Goal: Information Seeking & Learning: Learn about a topic

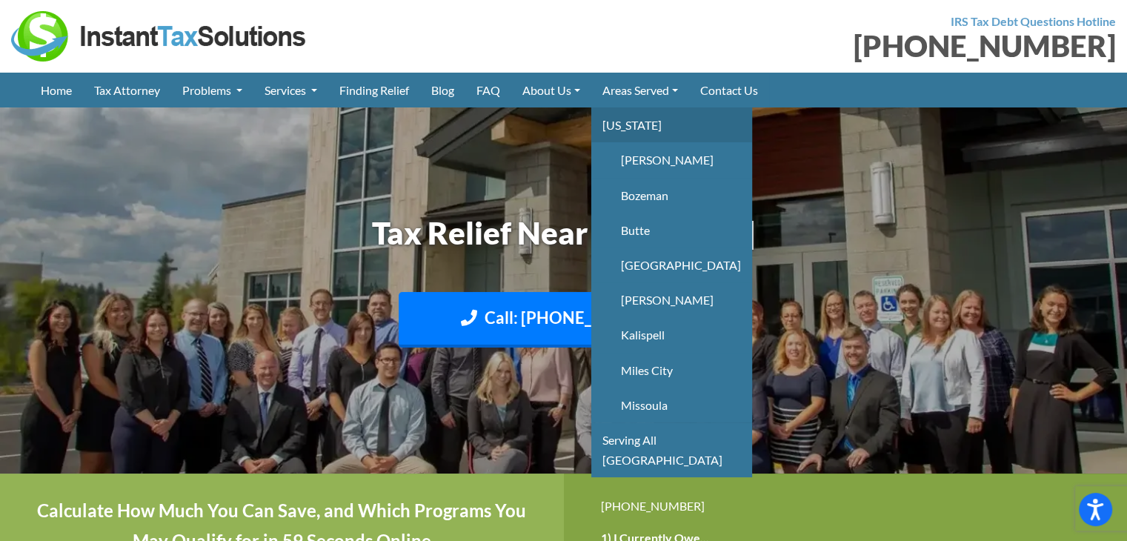
click at [636, 131] on link "[US_STATE]" at bounding box center [671, 124] width 161 height 35
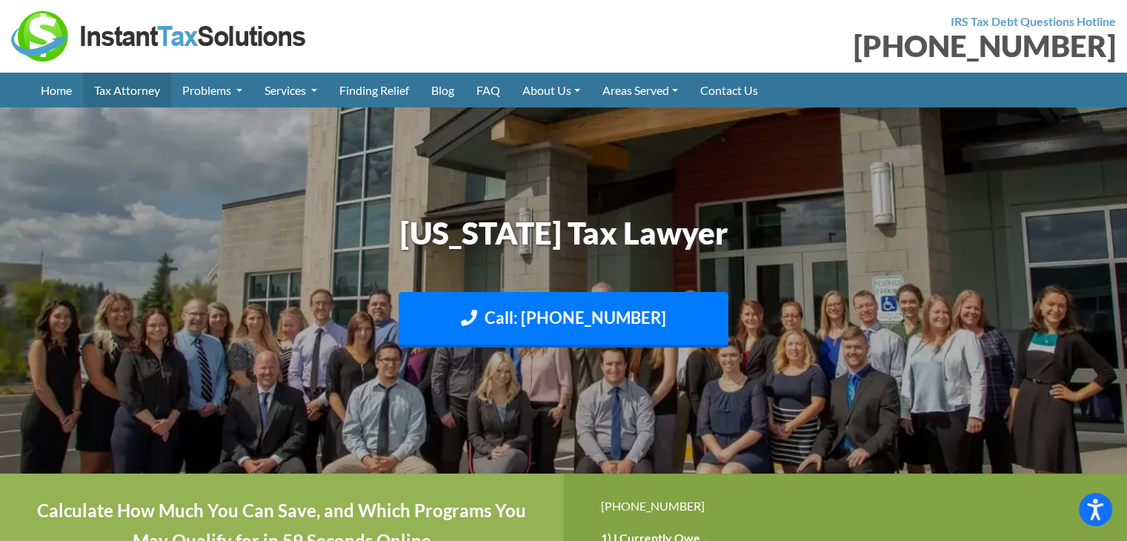
click at [149, 90] on link "Tax Attorney" at bounding box center [127, 90] width 88 height 35
click at [459, 90] on link "Blog" at bounding box center [442, 90] width 45 height 35
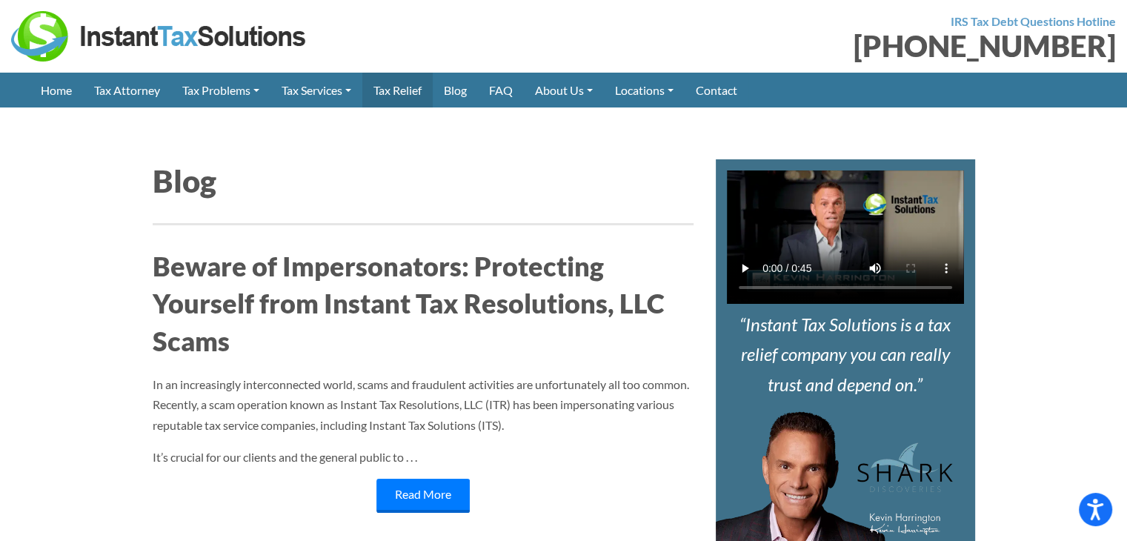
click at [391, 94] on link "Tax Relief" at bounding box center [397, 90] width 70 height 35
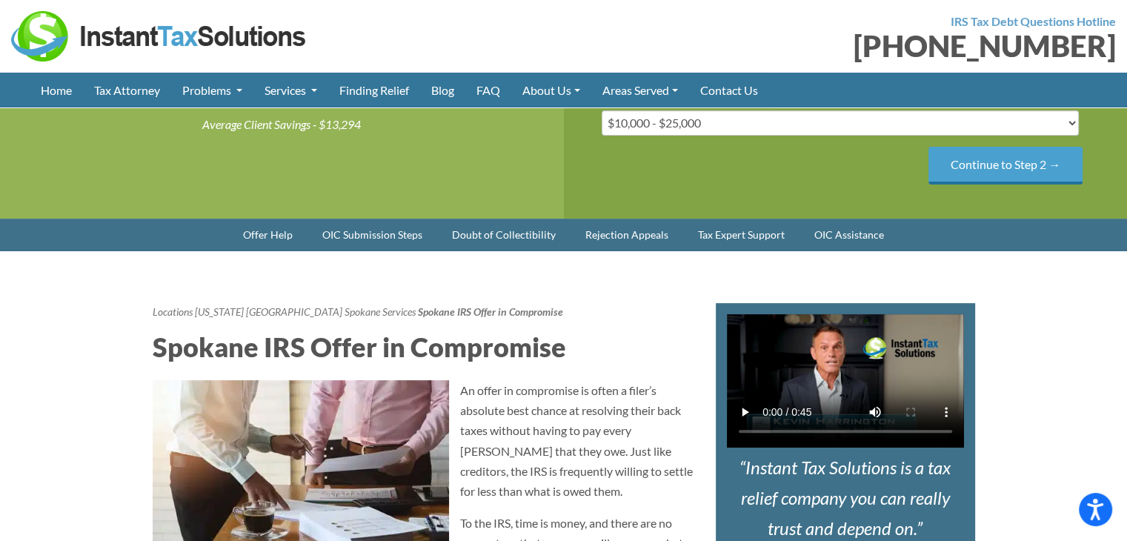
scroll to position [416, 0]
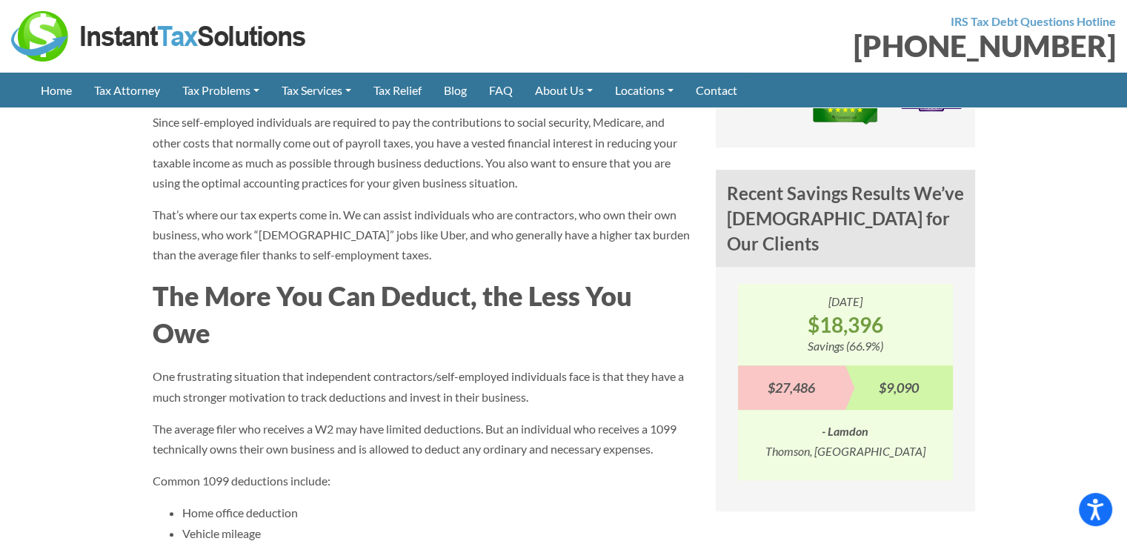
scroll to position [1260, 0]
